Goal: Task Accomplishment & Management: Complete application form

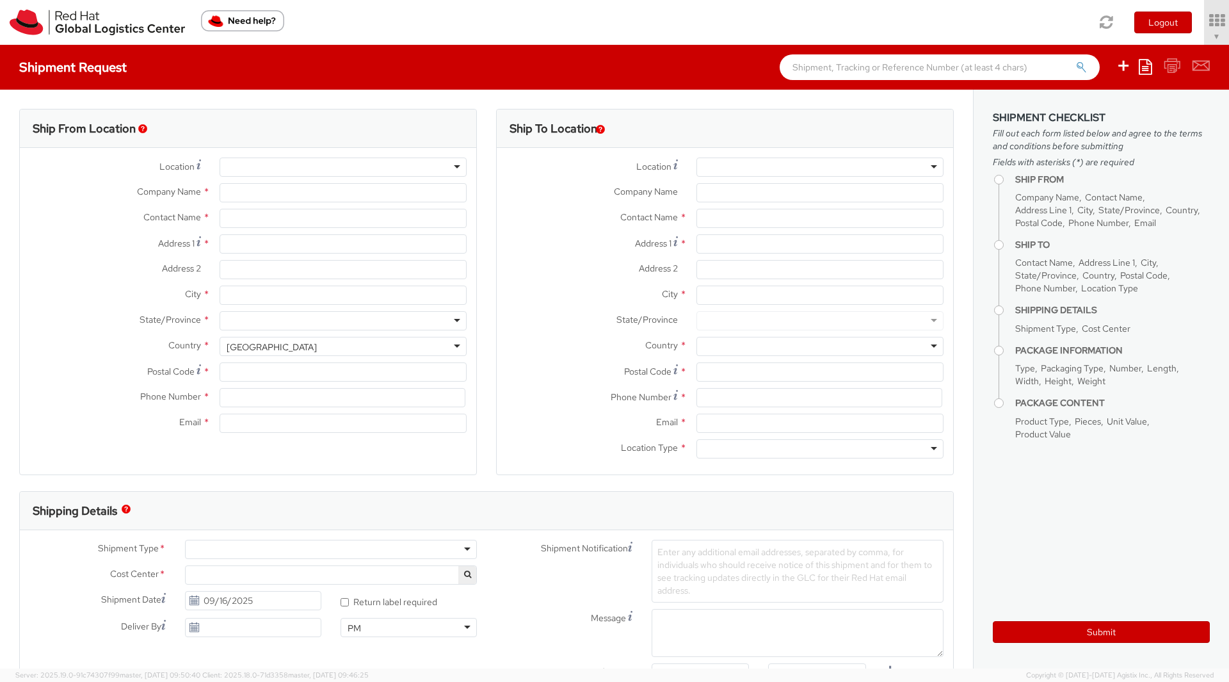
select select "901"
select select
click at [1200, 29] on link "[PERSON_NAME] ▼" at bounding box center [1180, 22] width 97 height 45
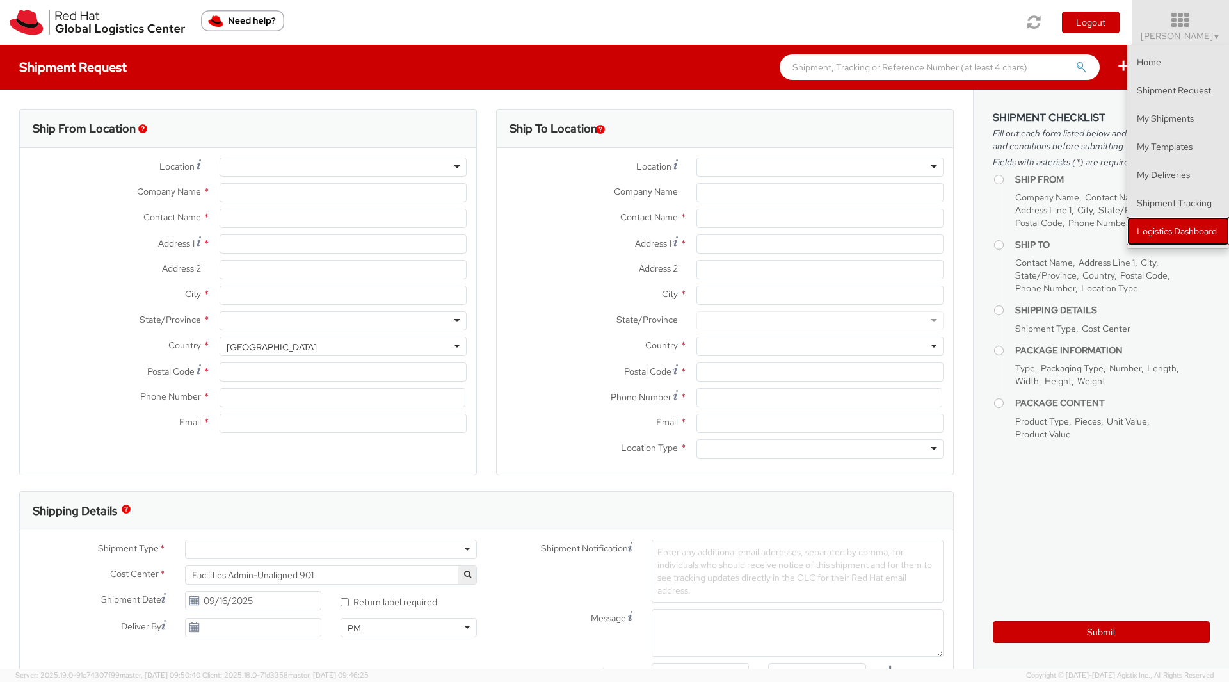
click at [1149, 222] on link "Logistics Dashboard" at bounding box center [1179, 231] width 102 height 28
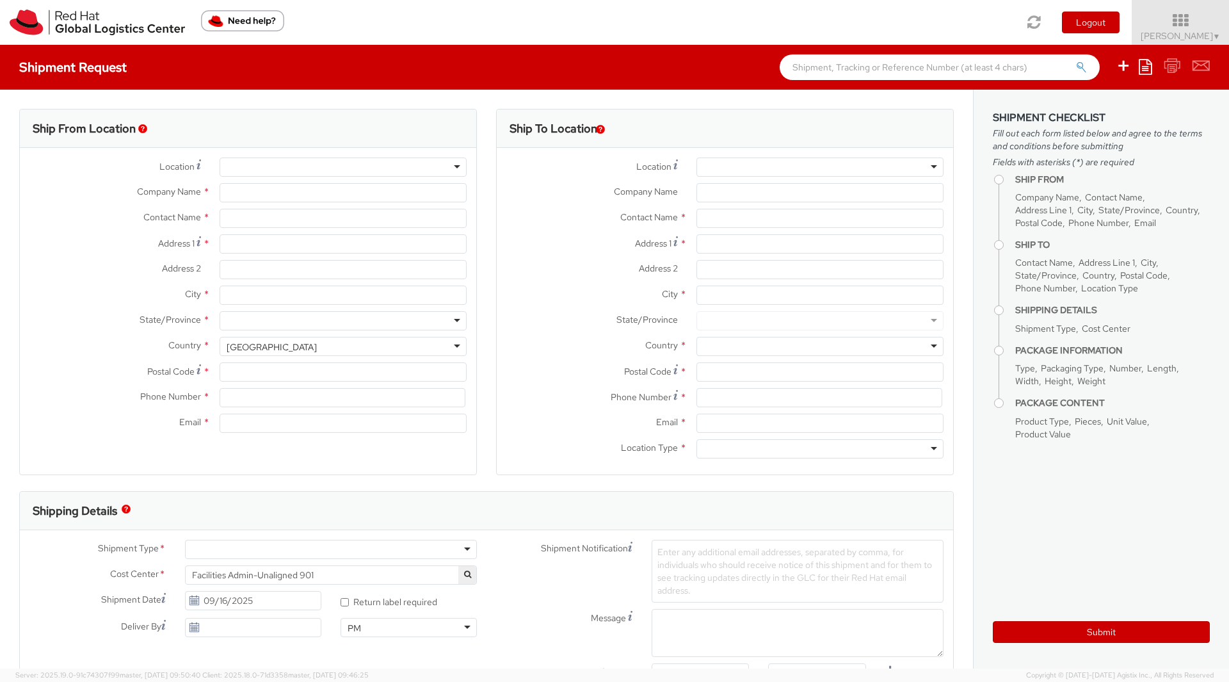
type input "Red Hat, Inc."
type input "[PERSON_NAME]"
type input "[STREET_ADDRESS]"
type input "RALEIGH"
type input "27601"
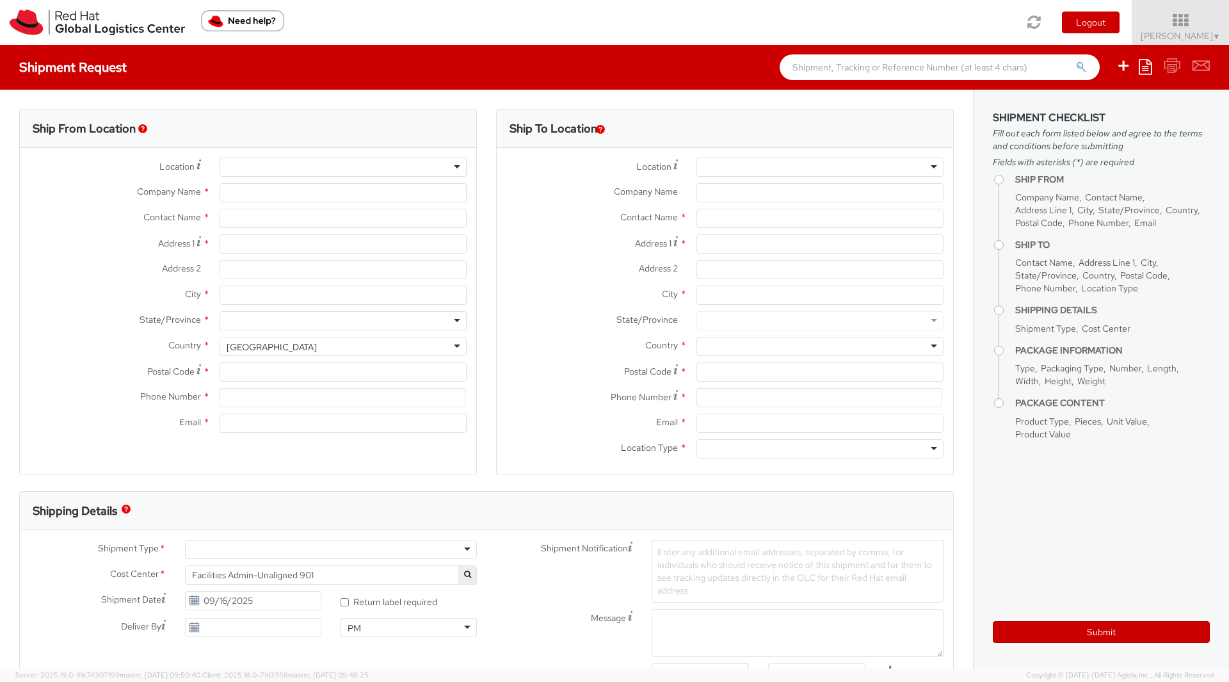
type input "[PHONE_NUMBER]"
type input "[EMAIL_ADDRESS][DOMAIN_NAME]"
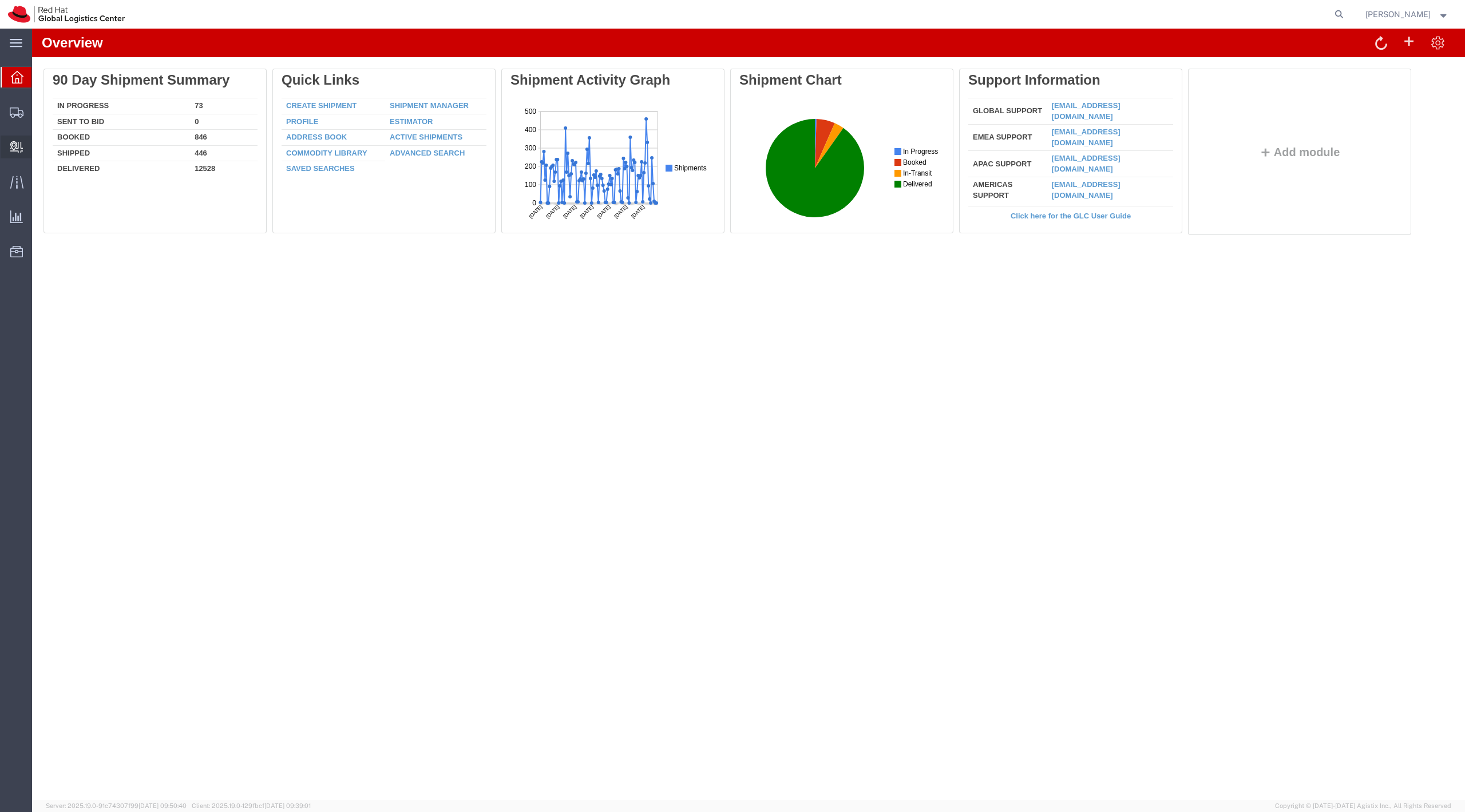
click at [0, 0] on span "Create Delivery" at bounding box center [0, 0] width 0 height 0
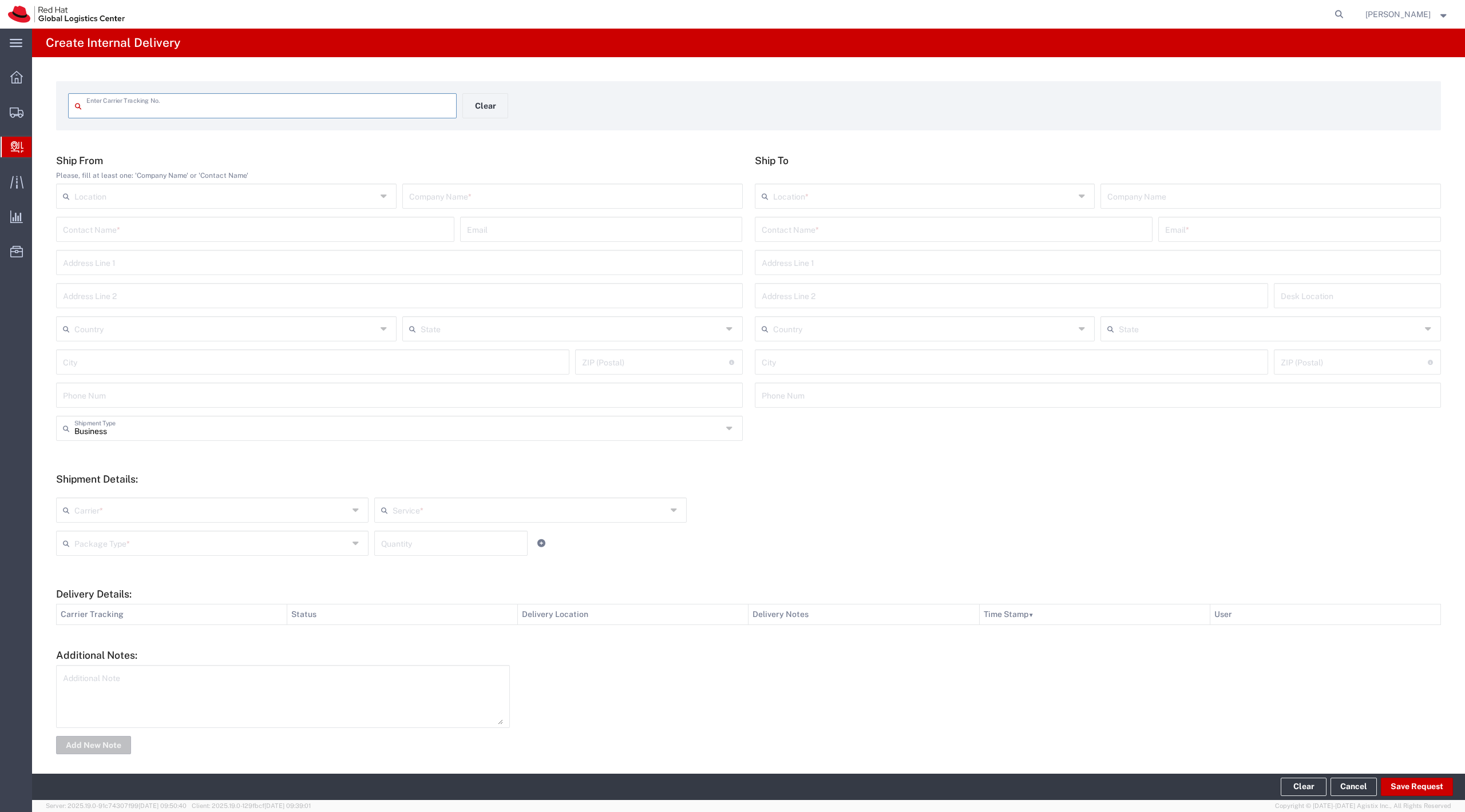
click at [181, 105] on input "text" at bounding box center [268, 105] width 364 height 20
type input "1Z 424 748 90 0083 4758"
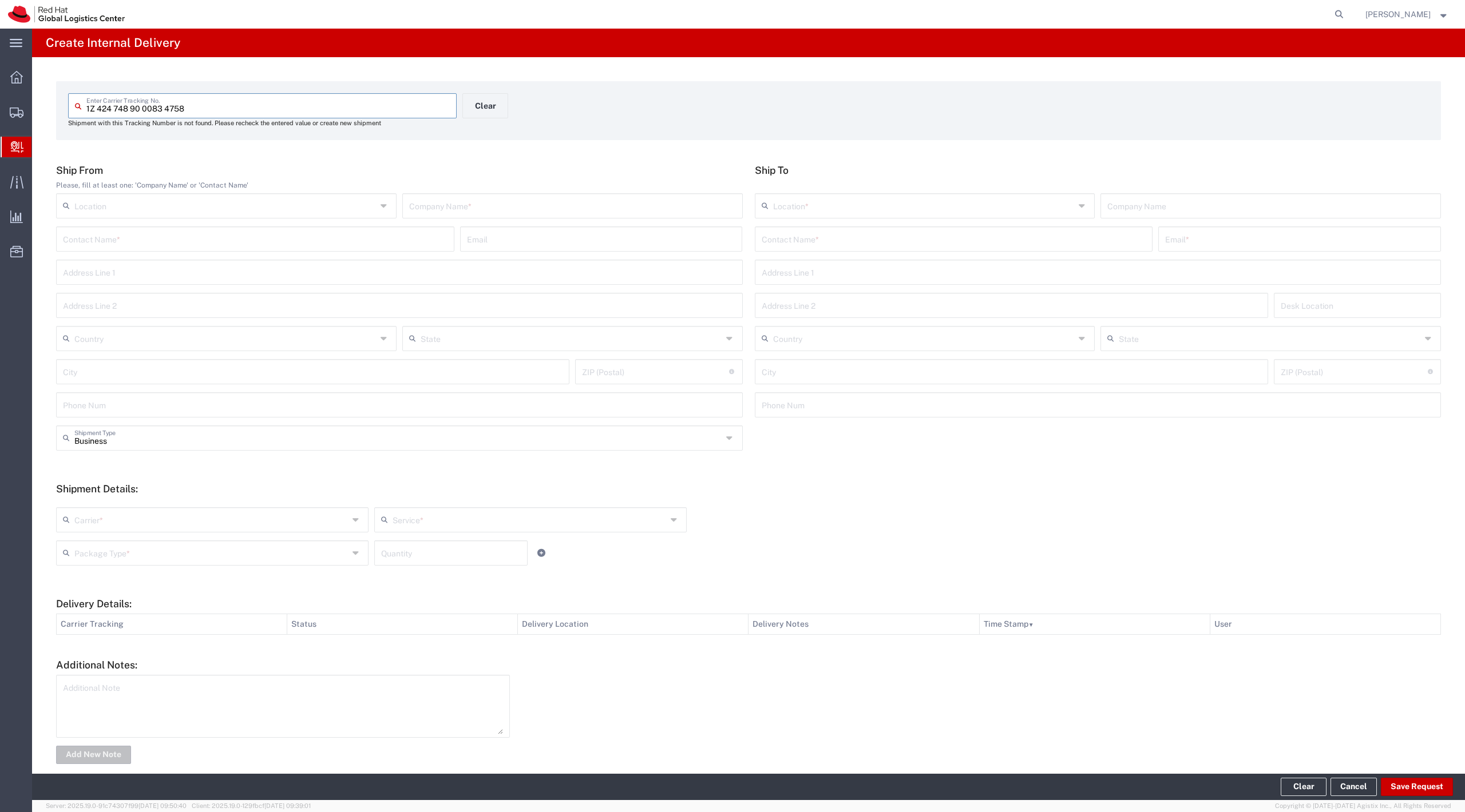
click at [356, 102] on input "1Z 424 748 90 0083 4758" at bounding box center [268, 105] width 364 height 20
click at [19, 114] on icon at bounding box center [16, 113] width 13 height 11
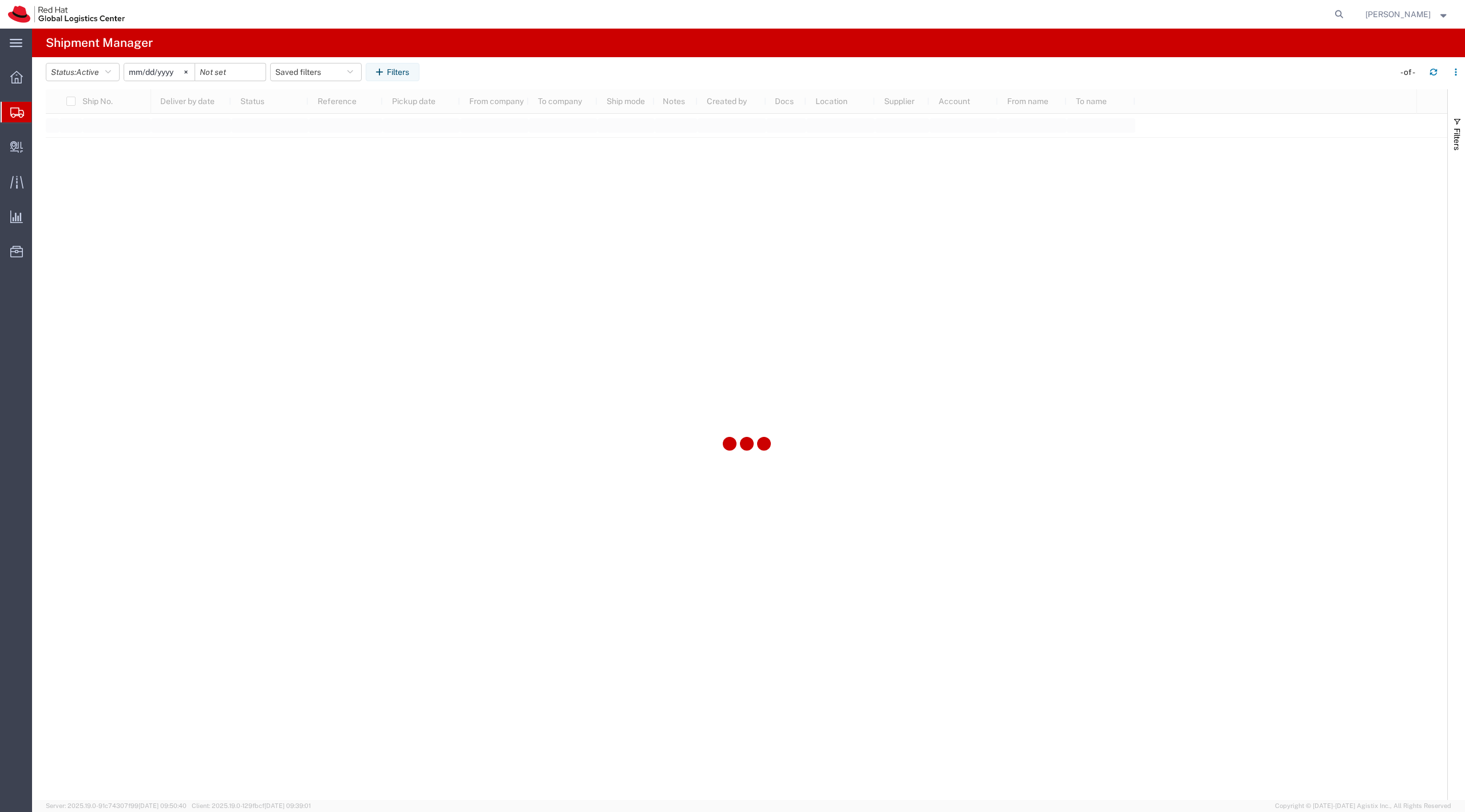
click at [0, 0] on span "Shipment Manager" at bounding box center [0, 0] width 0 height 0
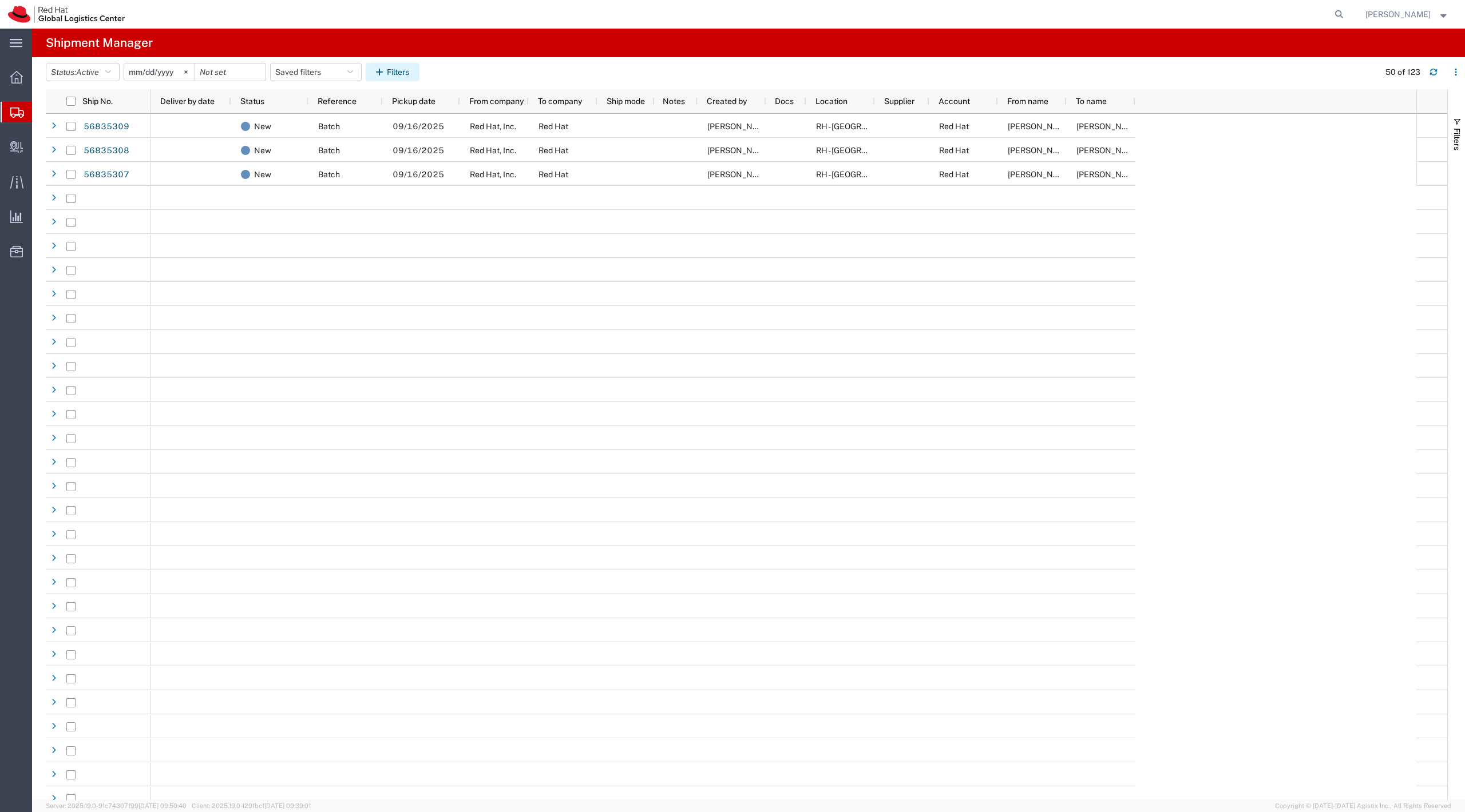
click at [400, 69] on button "Filters" at bounding box center [392, 71] width 54 height 18
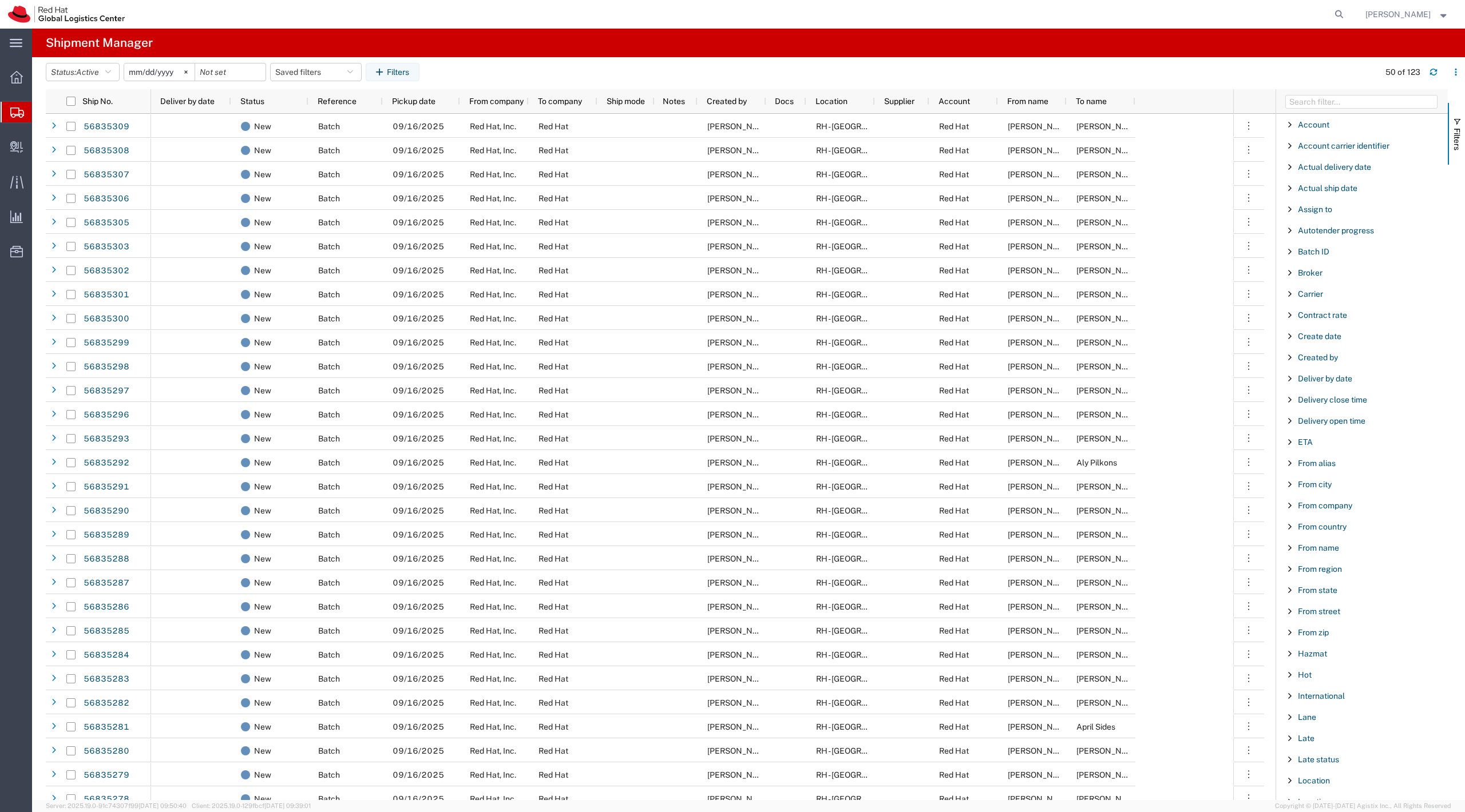
click at [0, 0] on span "Create Shipment" at bounding box center [0, 0] width 0 height 0
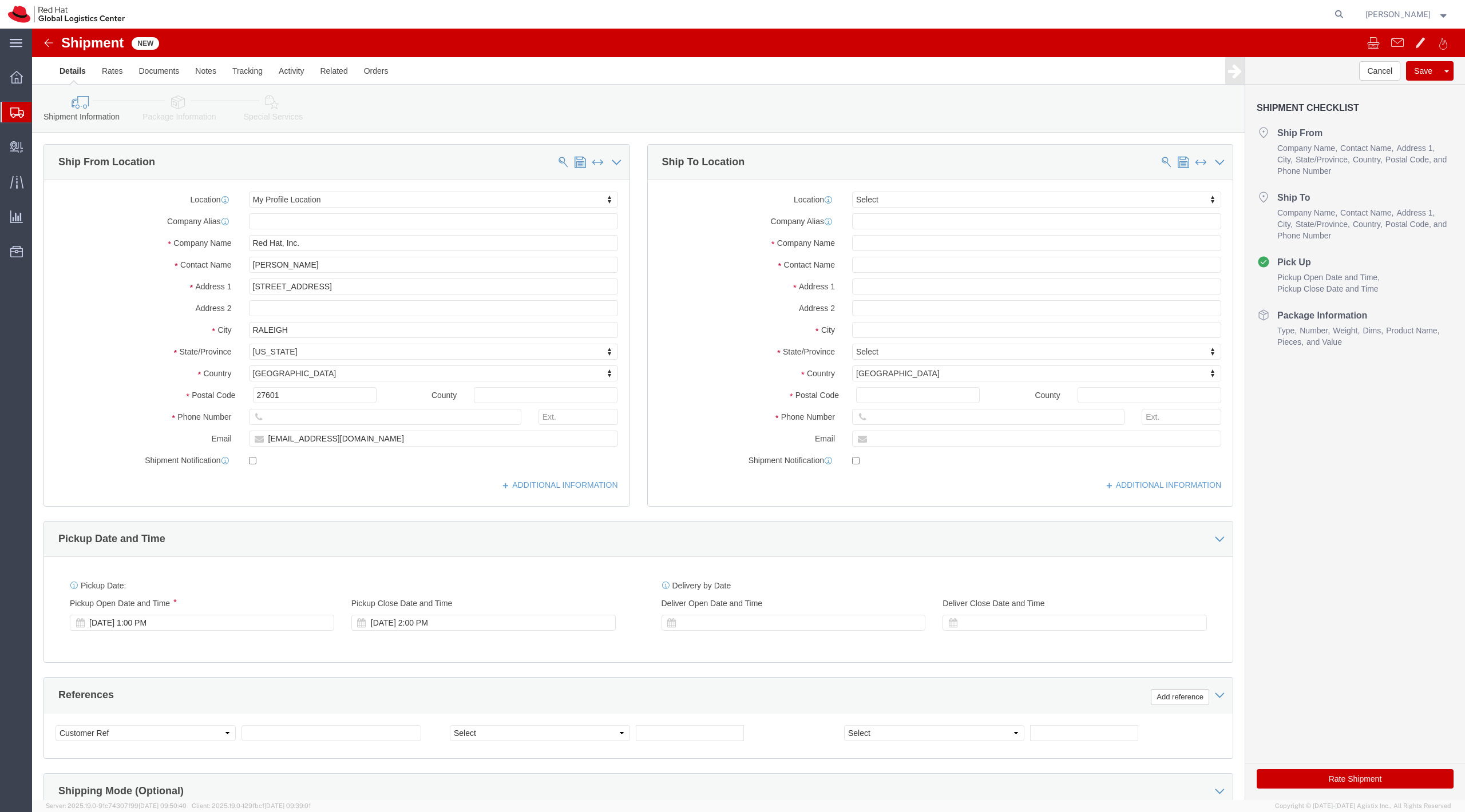
select select
click button "Cancel"
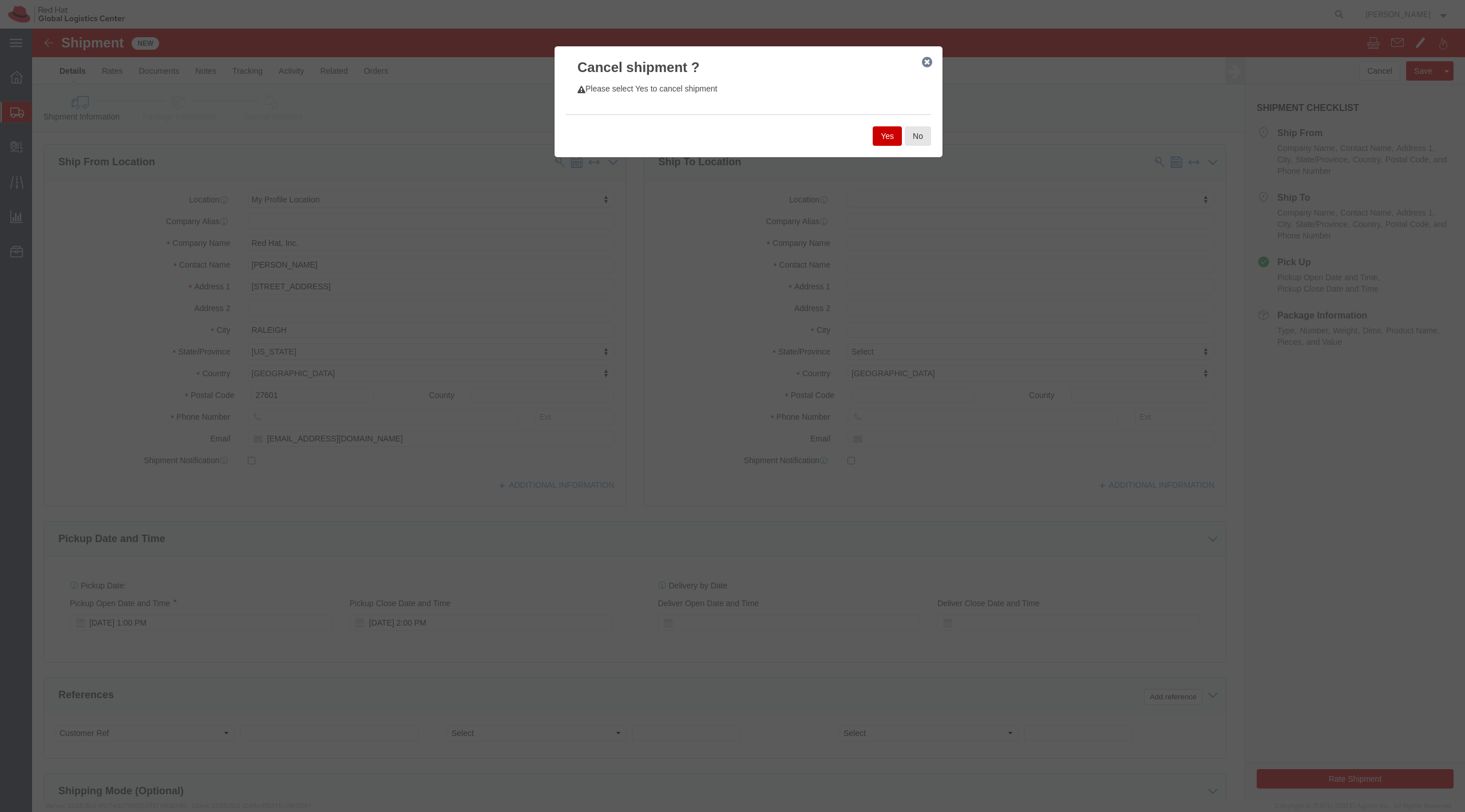
drag, startPoint x: 852, startPoint y: 111, endPoint x: 1078, endPoint y: 15, distance: 245.5
click button "Yes"
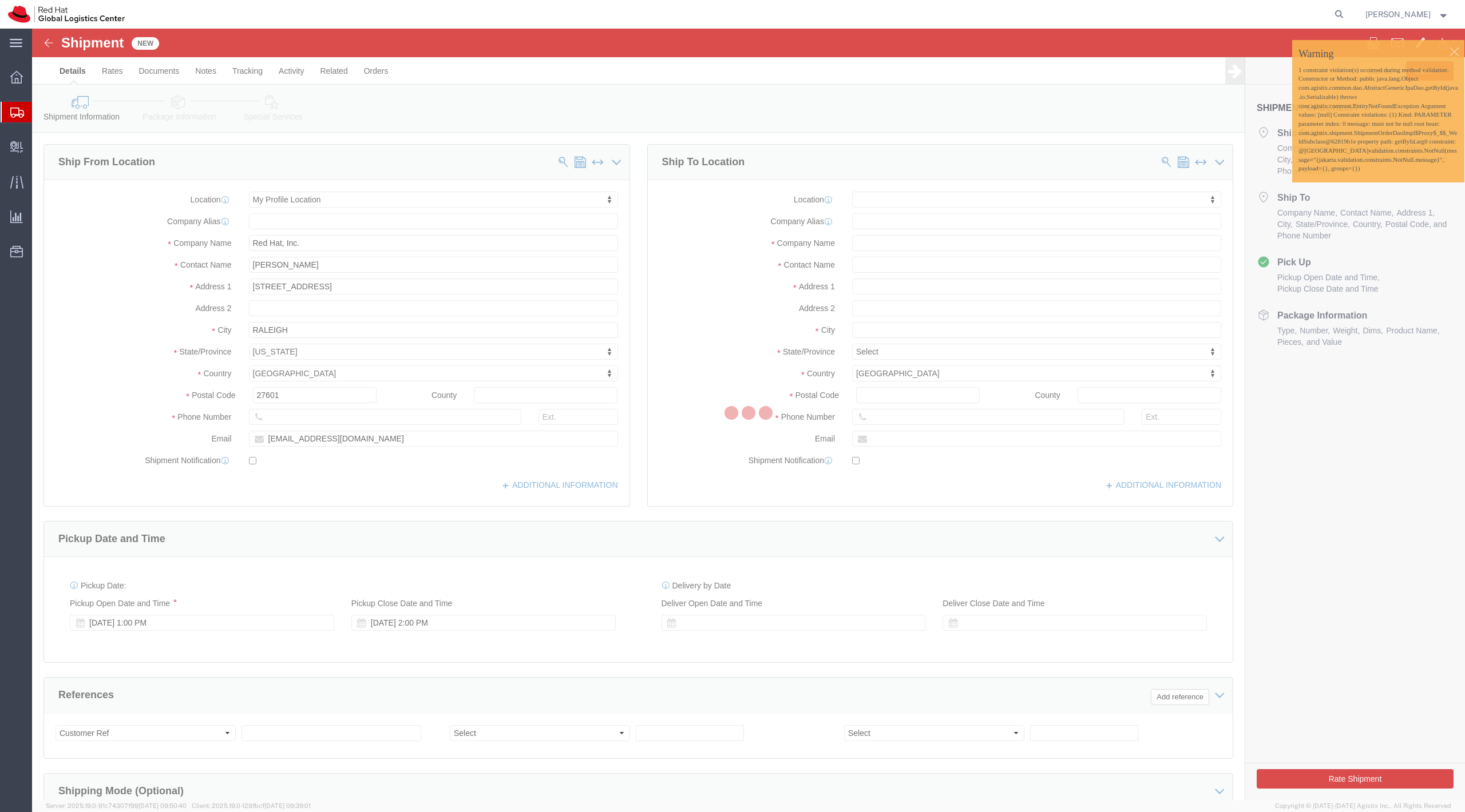
select select "MYPROFILE"
type input "Red Hat, Inc."
type input "[PERSON_NAME]"
type input "[STREET_ADDRESS]"
type input "RALEIGH"
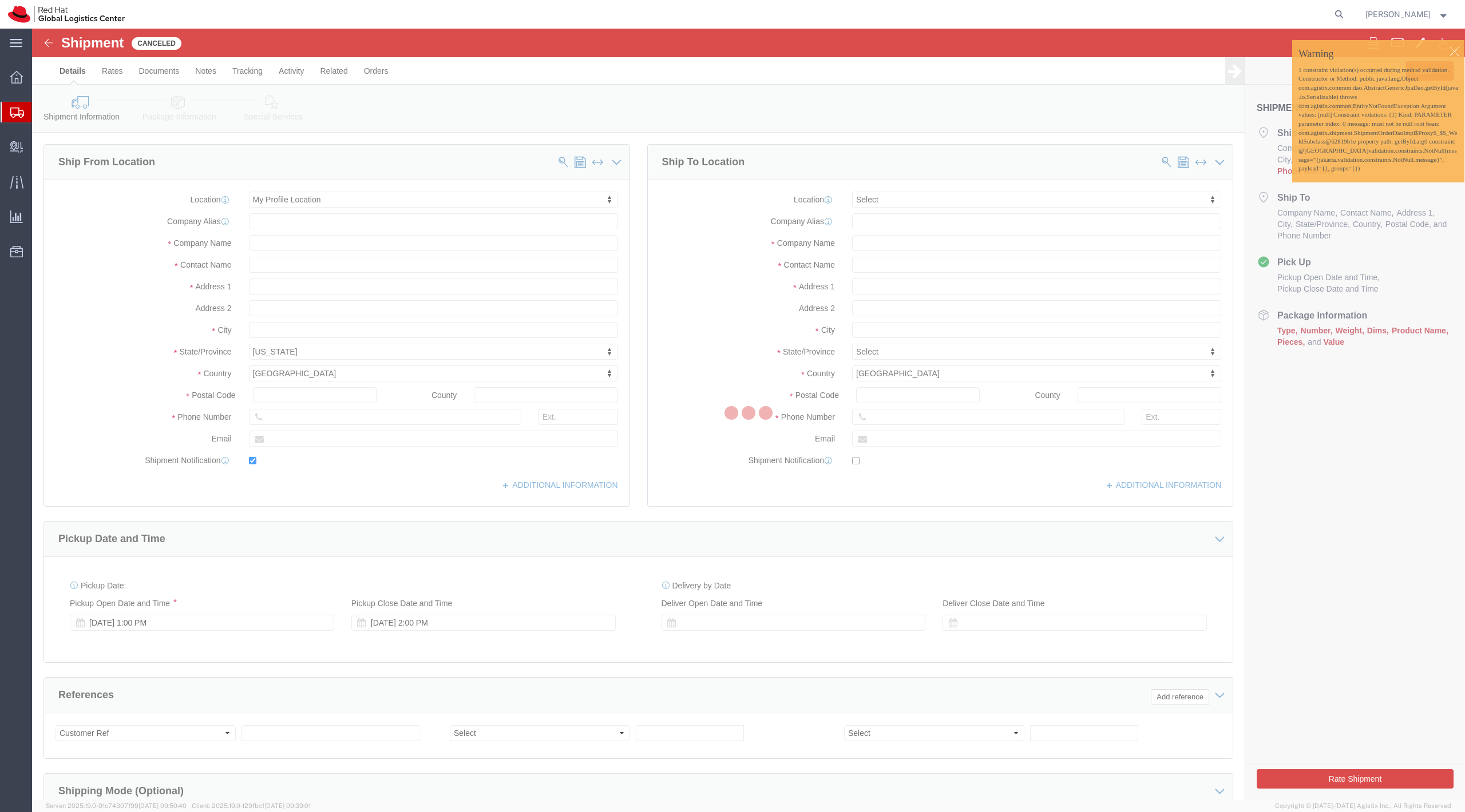
select select "NC"
type input "27601"
type input "[EMAIL_ADDRESS][DOMAIN_NAME]"
checkbox input "true"
